Goal: Find specific page/section: Find specific page/section

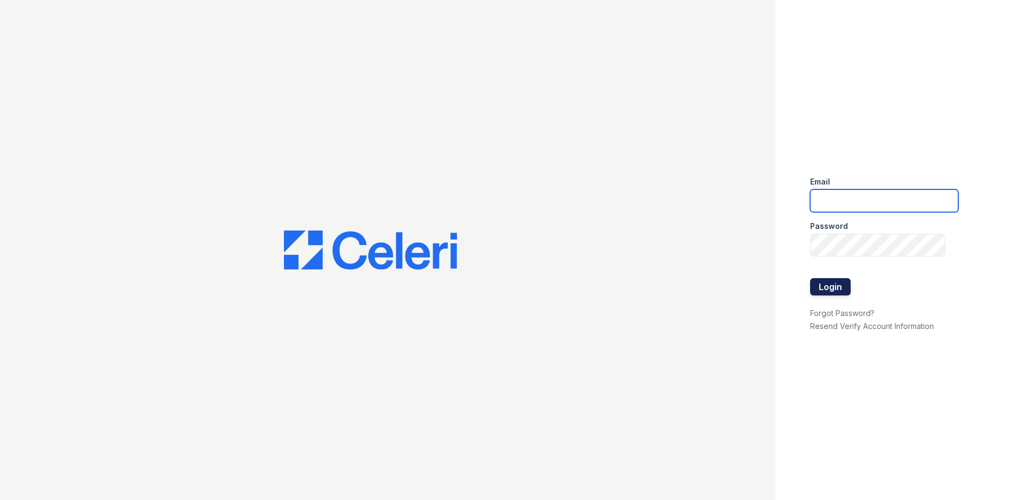
type input "renewhighridge@trinity-pm.com"
click at [840, 286] on button "Login" at bounding box center [830, 286] width 41 height 17
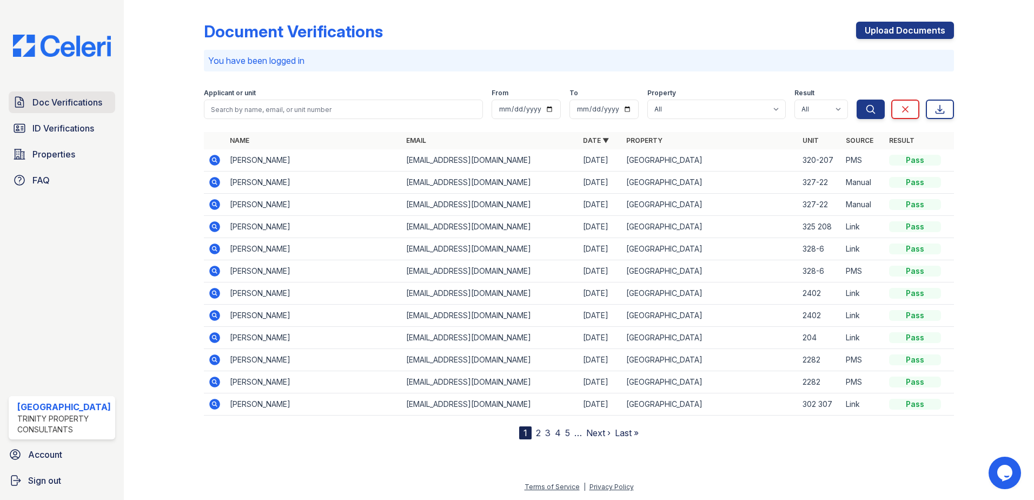
click at [73, 107] on span "Doc Verifications" at bounding box center [67, 102] width 70 height 13
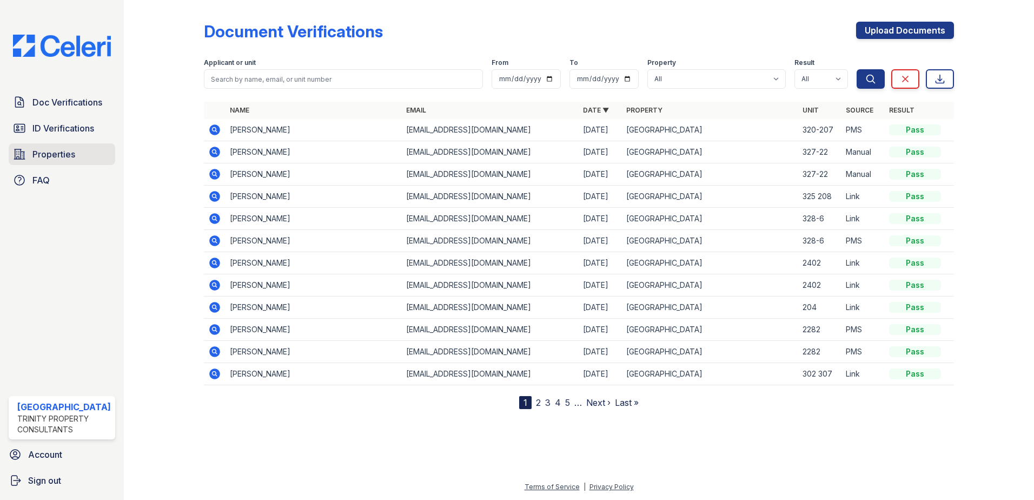
click at [85, 147] on link "Properties" at bounding box center [62, 154] width 107 height 22
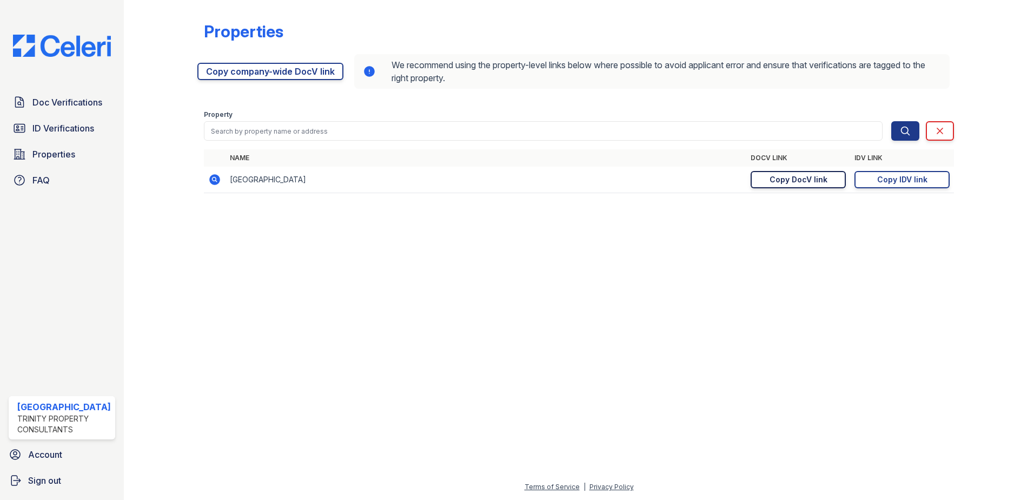
click at [795, 178] on div "Copy DocV link" at bounding box center [798, 179] width 58 height 11
click at [38, 111] on link "Doc Verifications" at bounding box center [62, 102] width 107 height 22
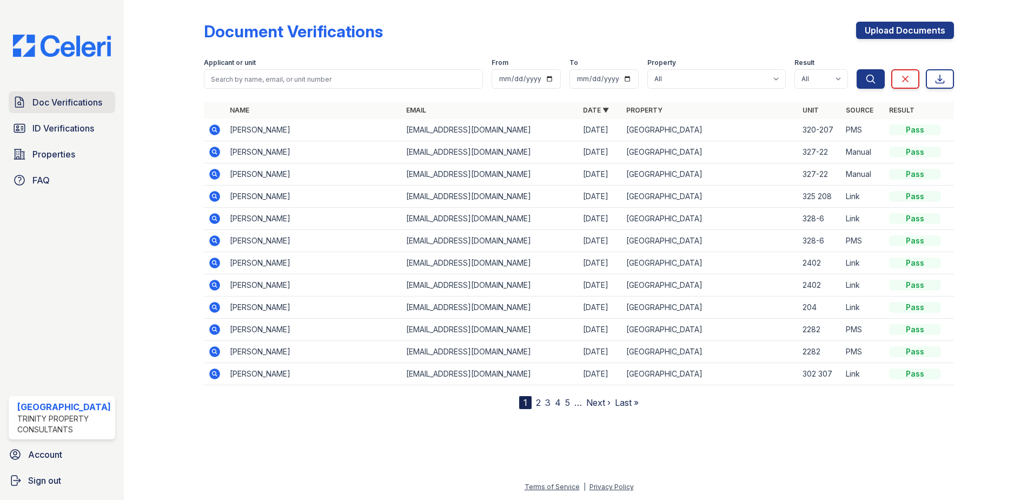
click at [41, 109] on link "Doc Verifications" at bounding box center [62, 102] width 107 height 22
click at [41, 98] on span "Doc Verifications" at bounding box center [67, 102] width 70 height 13
click at [41, 101] on span "Doc Verifications" at bounding box center [67, 102] width 70 height 13
click at [81, 126] on span "ID Verifications" at bounding box center [63, 128] width 62 height 13
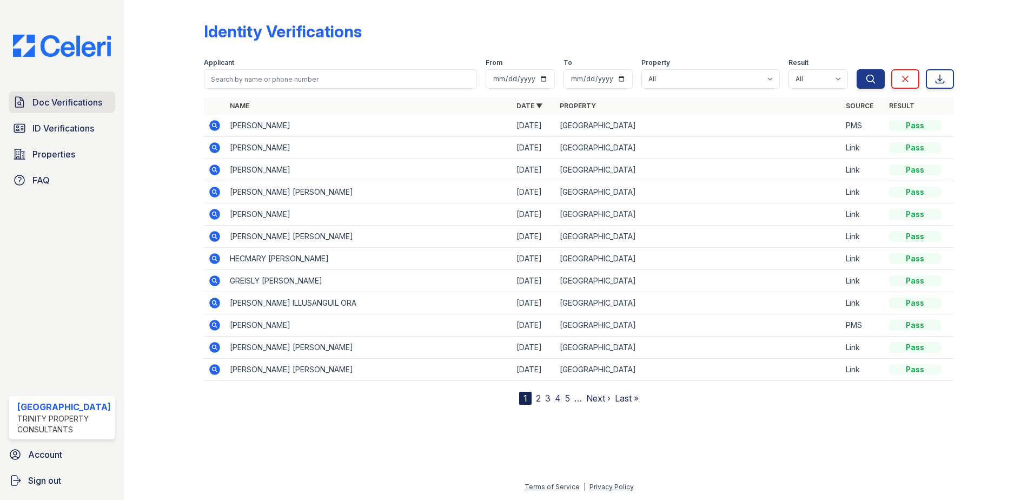
click at [85, 106] on span "Doc Verifications" at bounding box center [67, 102] width 70 height 13
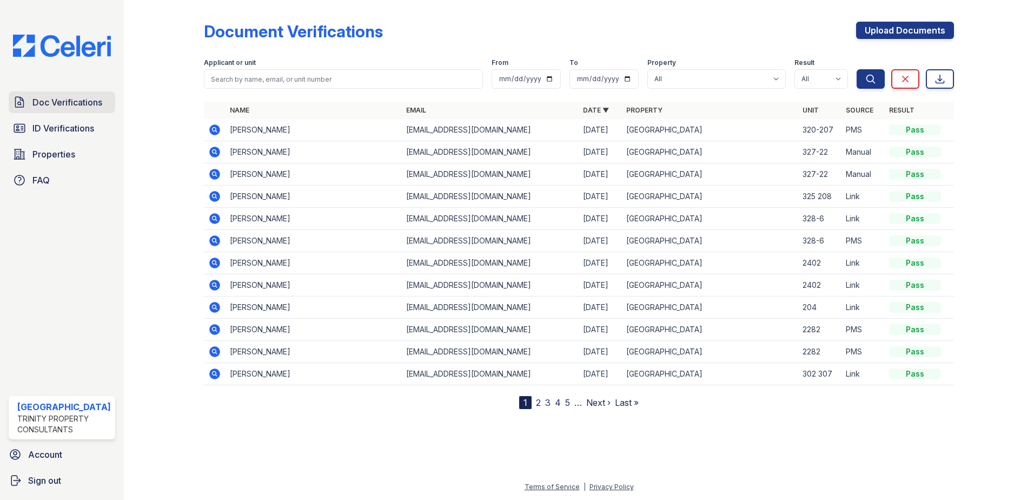
click at [56, 96] on span "Doc Verifications" at bounding box center [67, 102] width 70 height 13
click at [59, 105] on span "Doc Verifications" at bounding box center [67, 102] width 70 height 13
click at [75, 109] on link "Doc Verifications" at bounding box center [62, 102] width 107 height 22
click at [74, 103] on span "Doc Verifications" at bounding box center [67, 102] width 70 height 13
click at [58, 107] on span "Doc Verifications" at bounding box center [67, 102] width 70 height 13
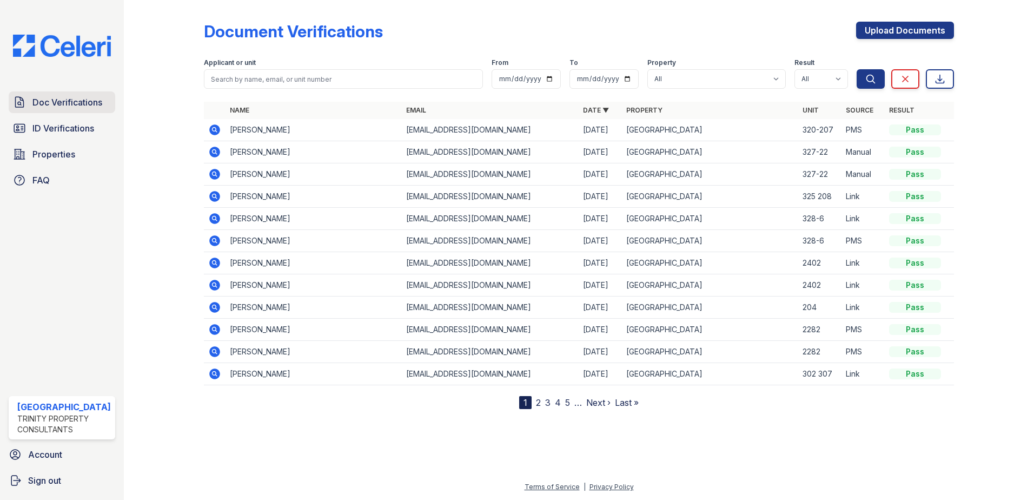
click at [69, 103] on span "Doc Verifications" at bounding box center [67, 102] width 70 height 13
drag, startPoint x: 62, startPoint y: 98, endPoint x: 215, endPoint y: 1, distance: 181.3
click at [62, 98] on span "Doc Verifications" at bounding box center [67, 102] width 70 height 13
click at [24, 102] on icon at bounding box center [20, 102] width 8 height 10
